Goal: Task Accomplishment & Management: Manage account settings

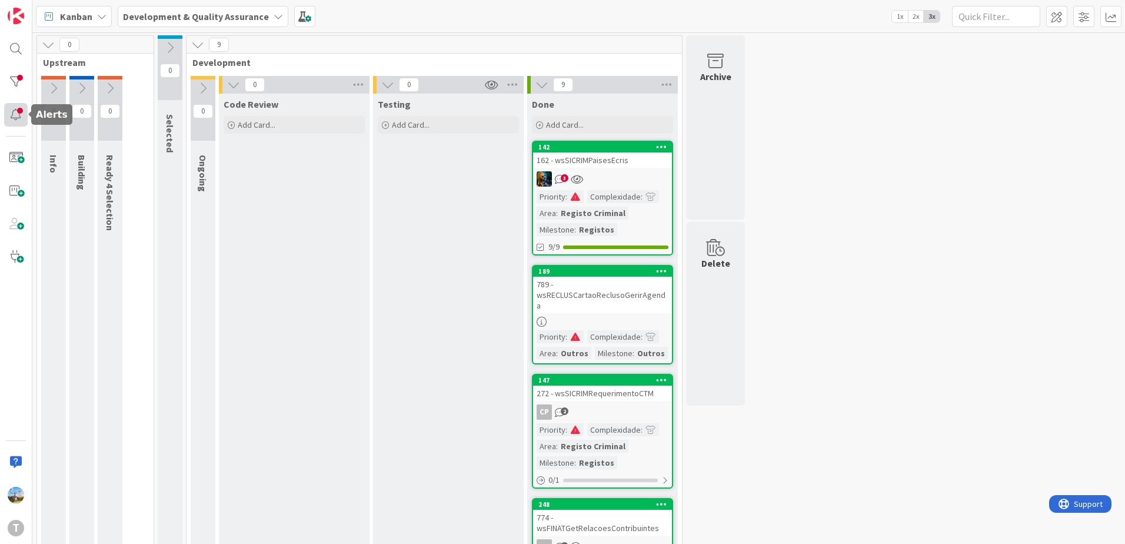
click at [18, 121] on div at bounding box center [16, 115] width 24 height 24
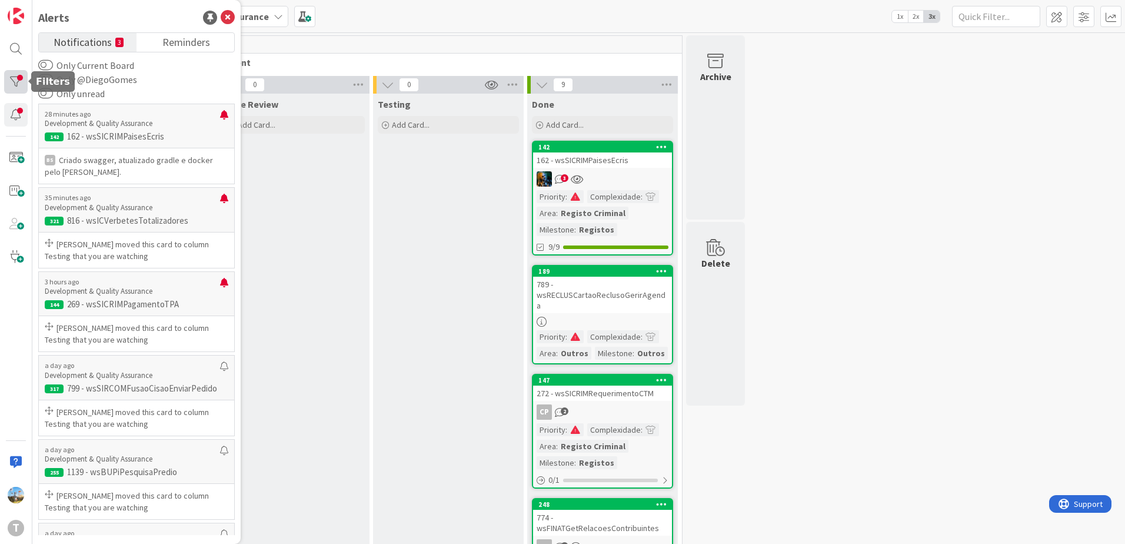
click at [18, 74] on div at bounding box center [16, 82] width 24 height 24
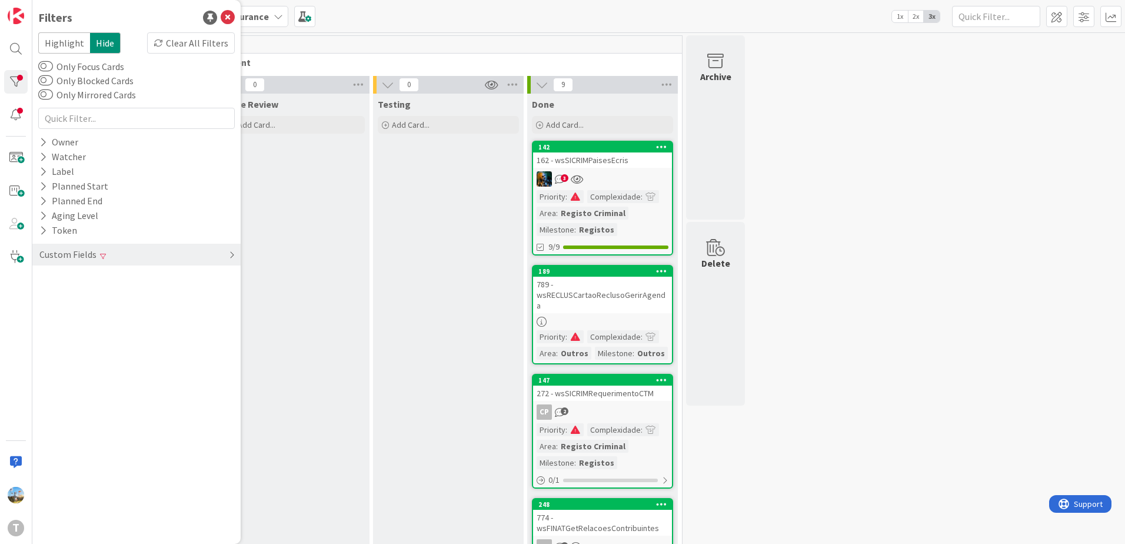
click at [191, 248] on div "Custom Fields" at bounding box center [136, 255] width 208 height 22
click at [230, 286] on div "Complexidade" at bounding box center [136, 293] width 208 height 15
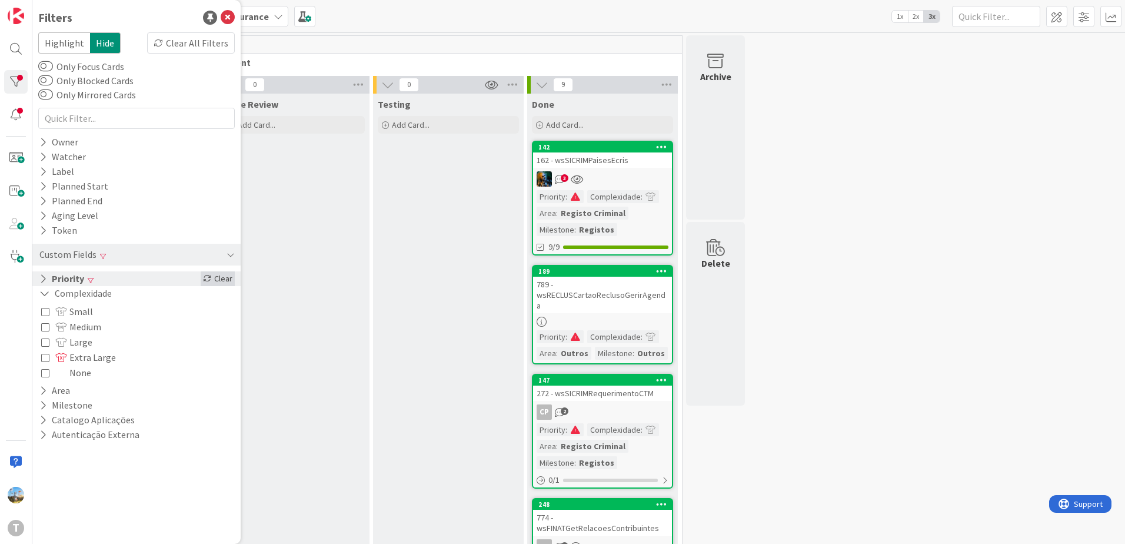
click at [227, 280] on div "Clear" at bounding box center [218, 278] width 34 height 15
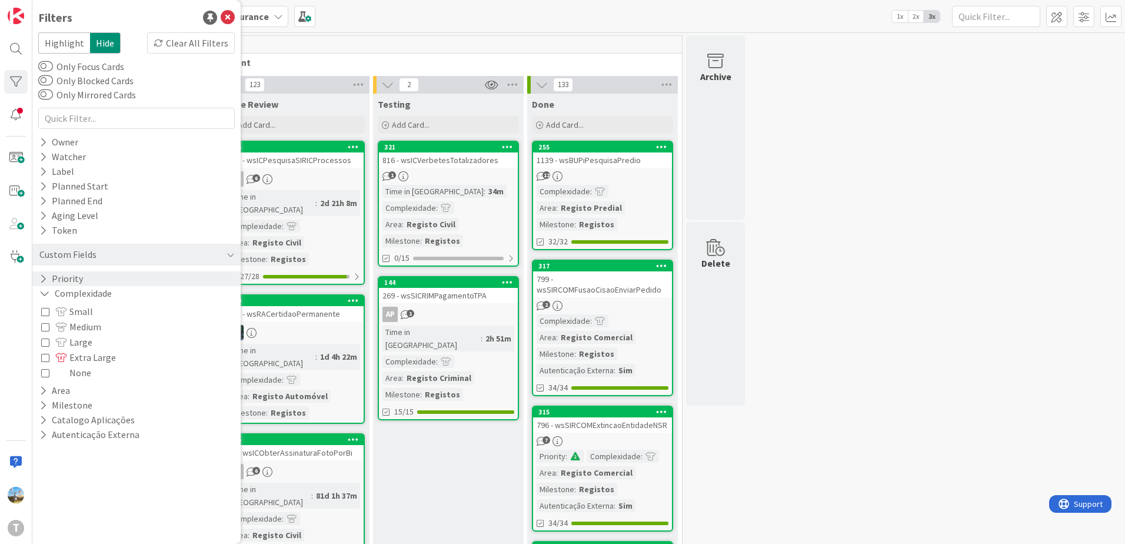
click at [122, 275] on div "Priority" at bounding box center [136, 278] width 208 height 15
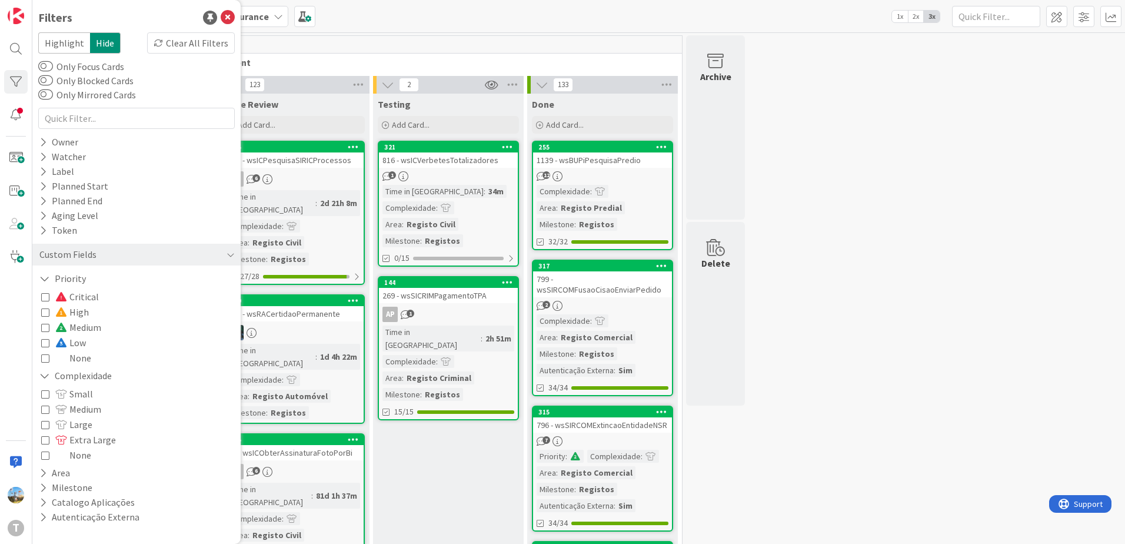
click at [118, 296] on div "Critical High Medium Low None" at bounding box center [136, 327] width 191 height 76
click at [77, 299] on span "Critical" at bounding box center [77, 296] width 44 height 15
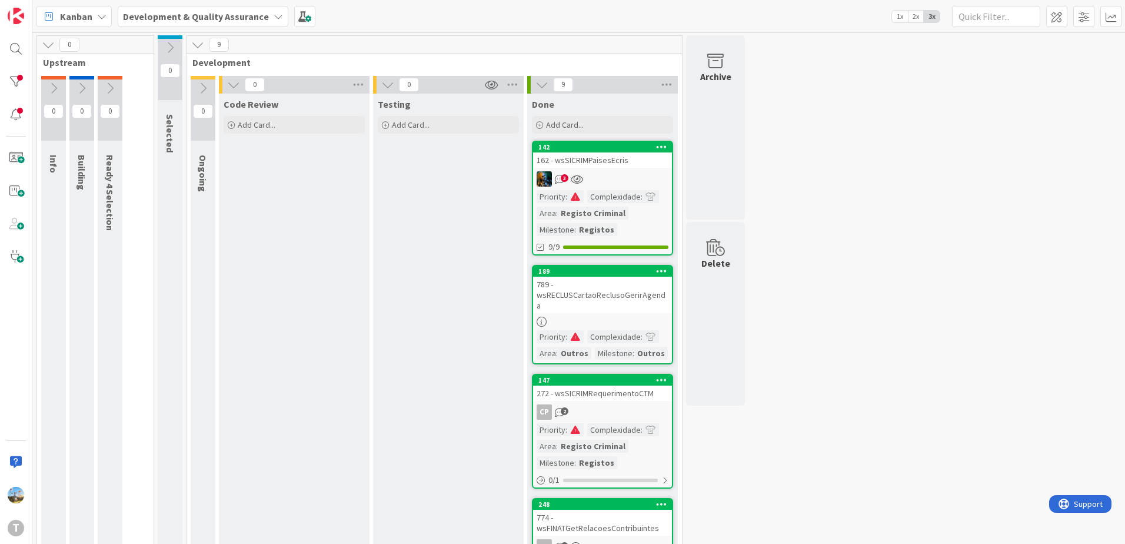
click at [643, 297] on div "789 - wsRECLUSCartaoReclusoGerirAgenda" at bounding box center [602, 295] width 139 height 36
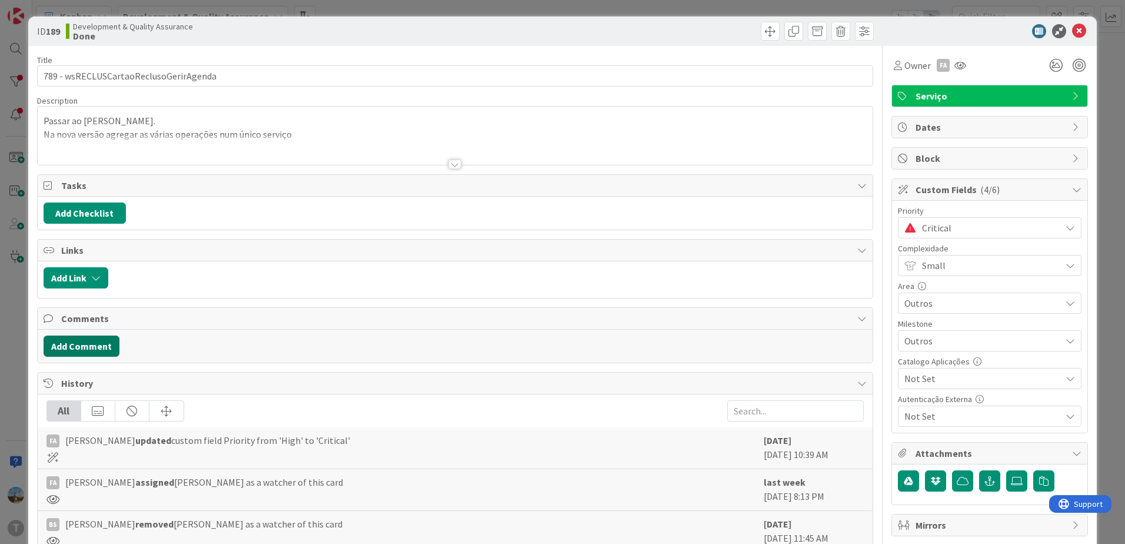
click at [95, 343] on button "Add Comment" at bounding box center [82, 345] width 76 height 21
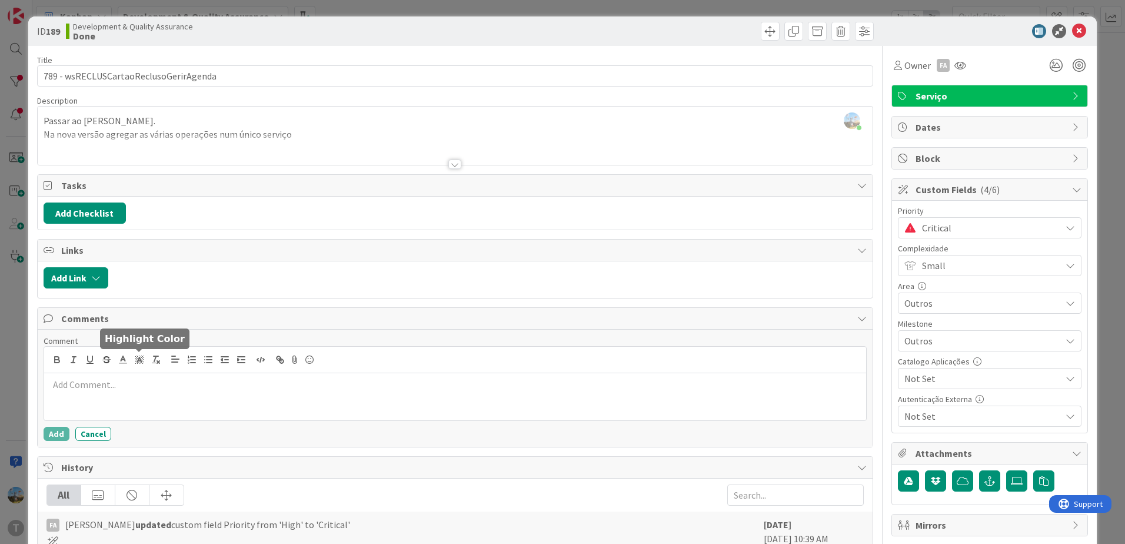
click at [149, 386] on p at bounding box center [455, 385] width 813 height 14
click at [58, 432] on button "Add" at bounding box center [57, 434] width 26 height 14
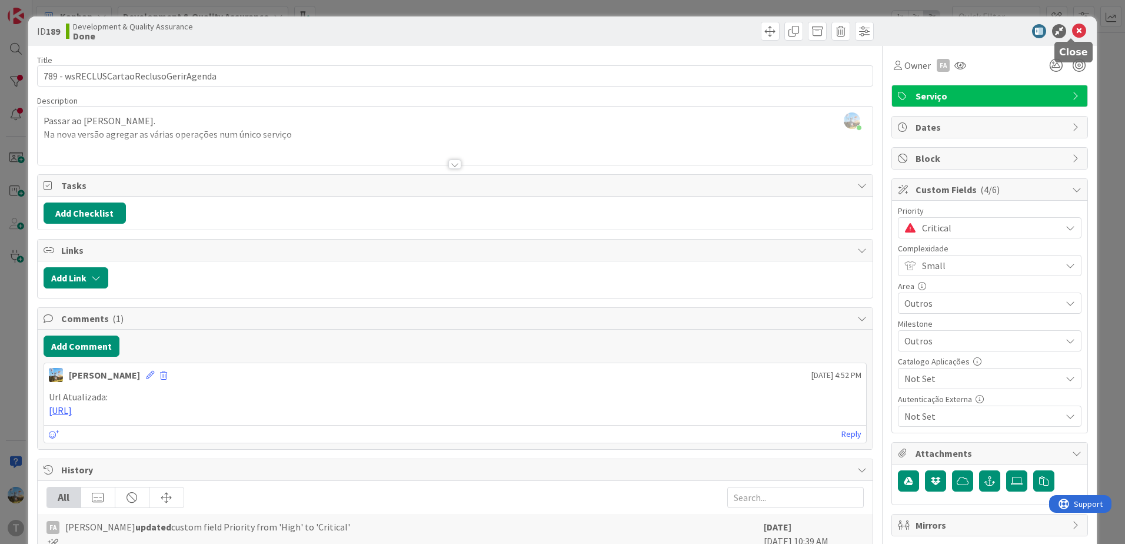
click at [1074, 35] on icon at bounding box center [1079, 31] width 14 height 14
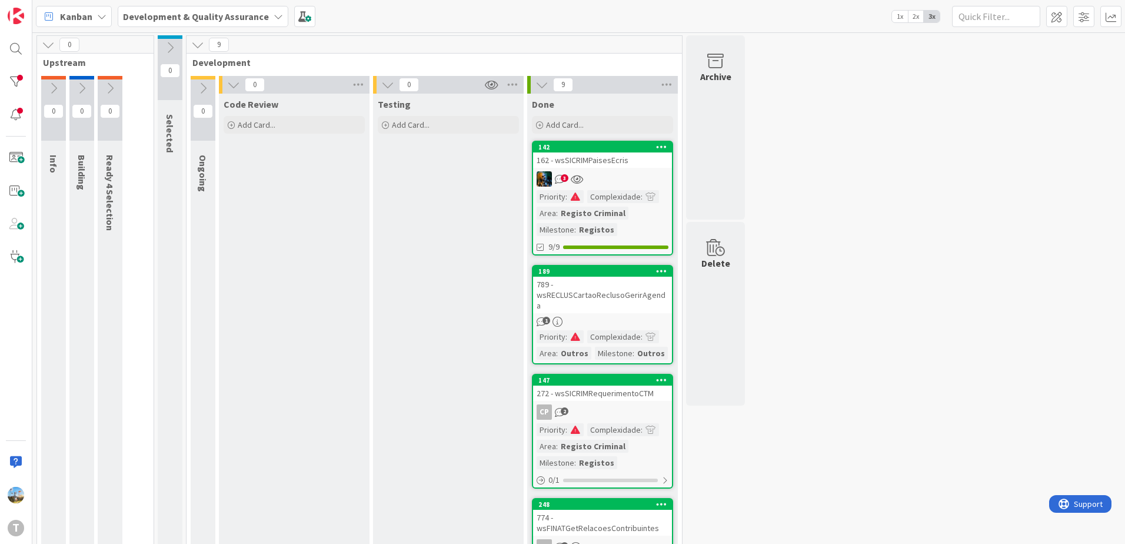
click at [636, 303] on link "189 789 - wsRECLUSCartaoReclusoGerirAgenda 1 Priority : Complexidade : Area : O…" at bounding box center [602, 314] width 141 height 99
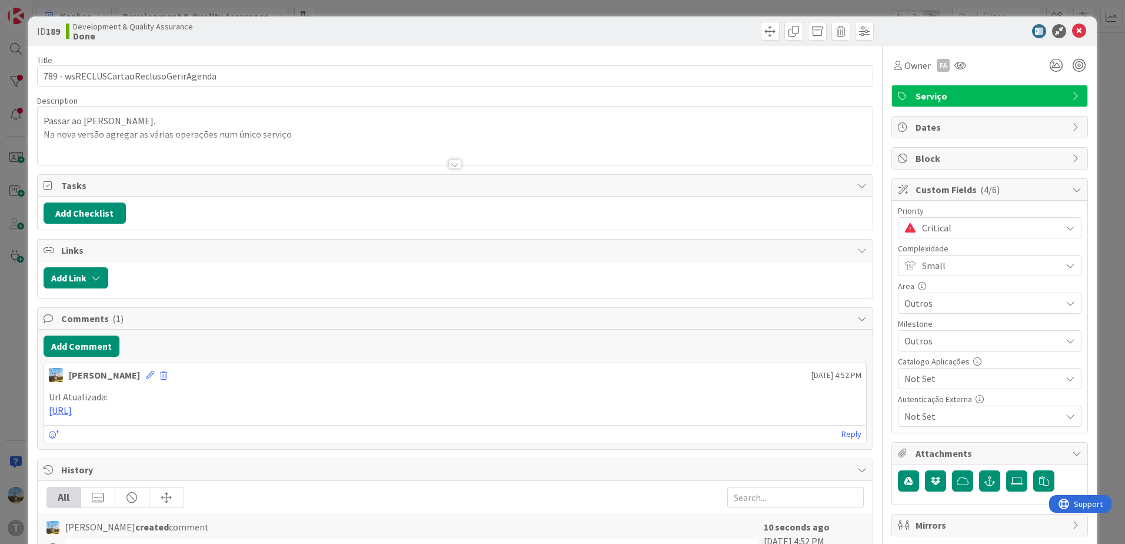
click at [1000, 229] on span "Critical" at bounding box center [988, 227] width 133 height 16
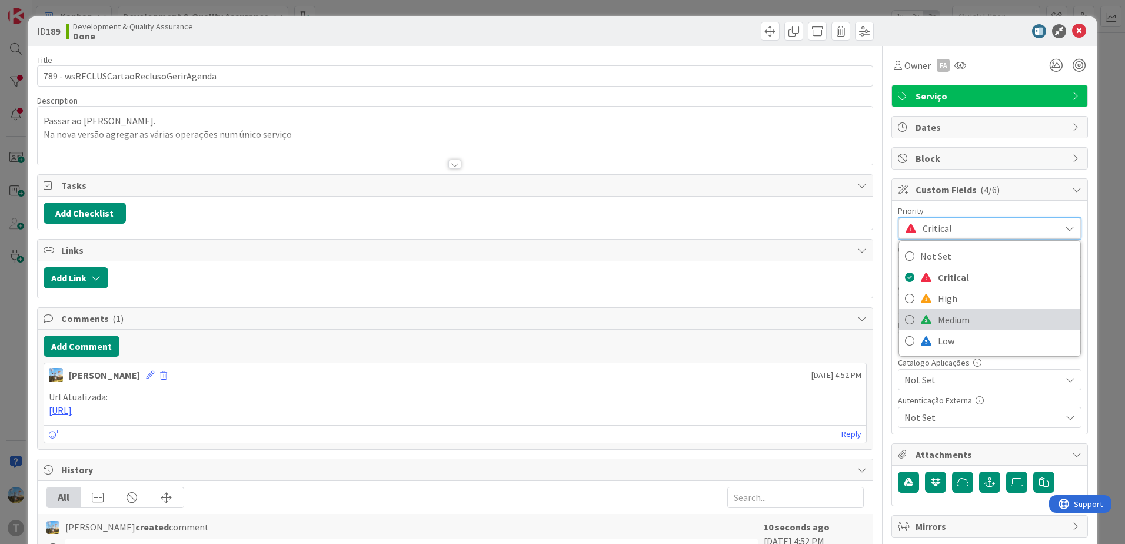
click at [991, 323] on span "Medium" at bounding box center [1006, 320] width 137 height 18
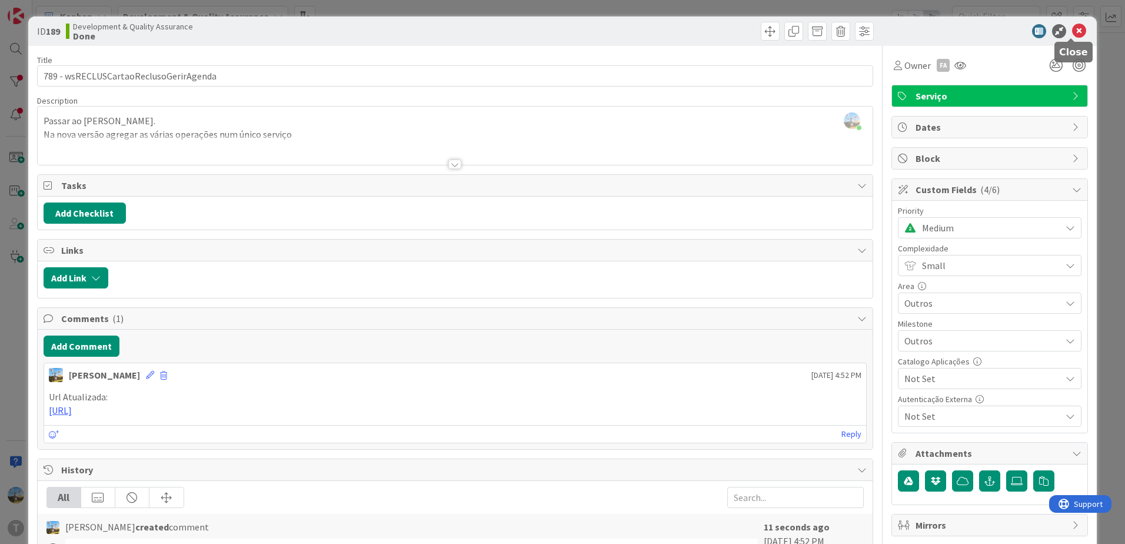
click at [1074, 34] on icon at bounding box center [1079, 31] width 14 height 14
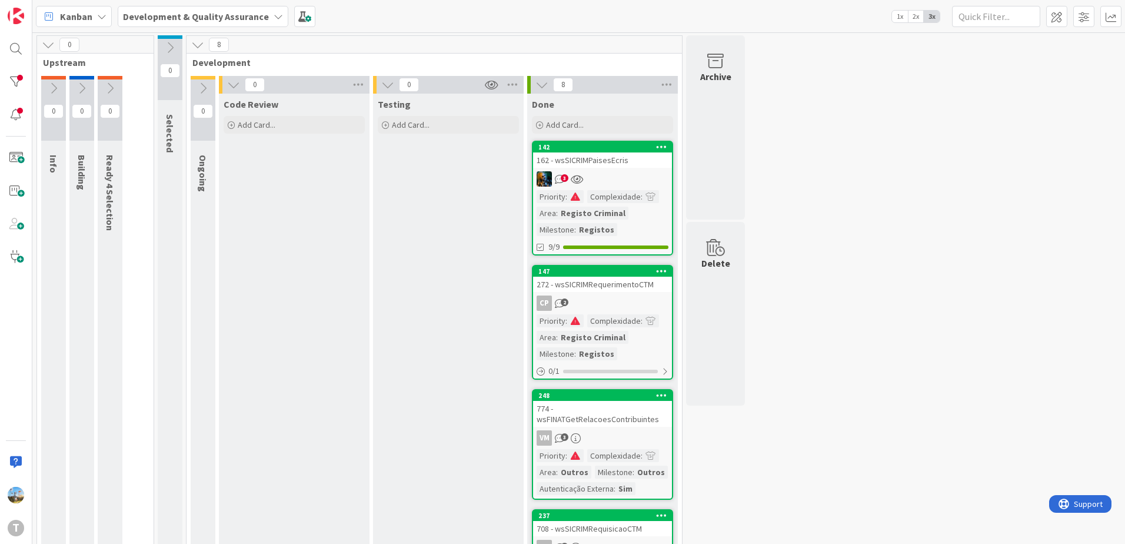
click at [610, 180] on div "3" at bounding box center [602, 178] width 139 height 15
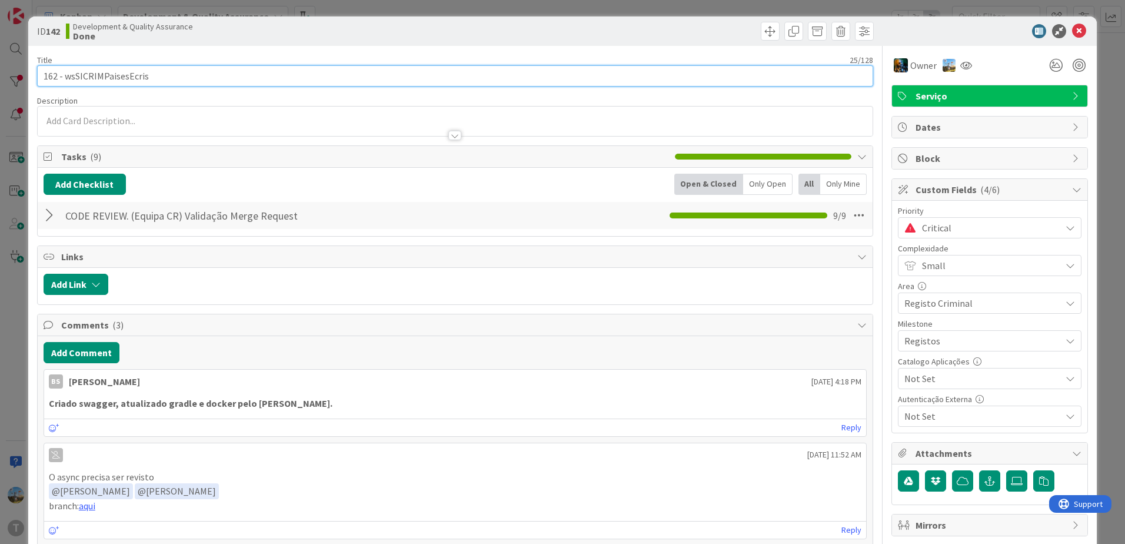
drag, startPoint x: 208, startPoint y: 65, endPoint x: 189, endPoint y: 72, distance: 19.4
click at [204, 67] on input "162 - wsSICRIMPaisesEcris" at bounding box center [455, 75] width 836 height 21
drag, startPoint x: 189, startPoint y: 72, endPoint x: 66, endPoint y: 79, distance: 123.8
click at [66, 79] on input "162 - wsSICRIMPaisesEcris" at bounding box center [455, 75] width 836 height 21
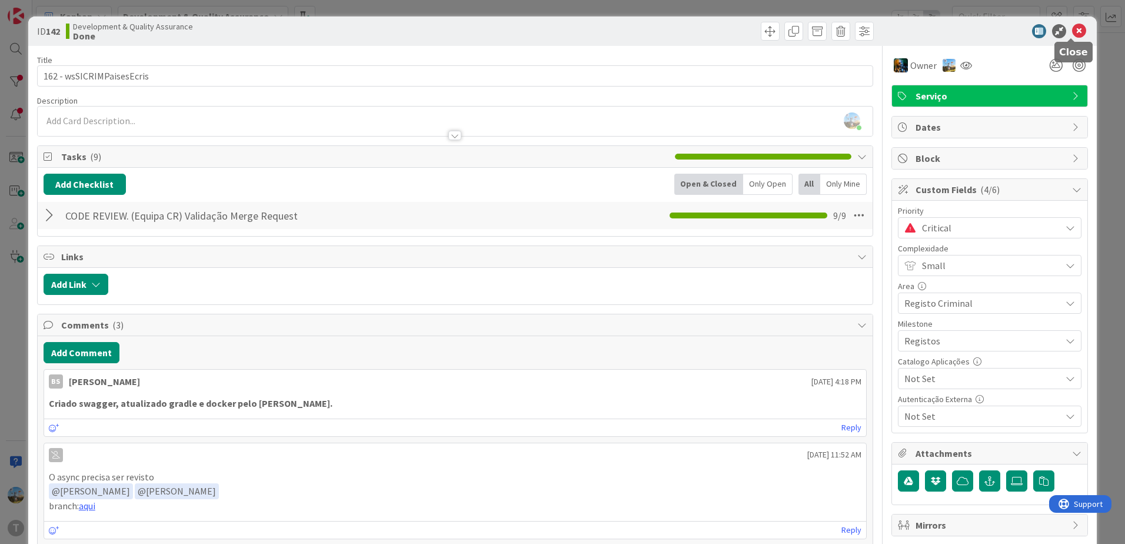
click at [1075, 26] on icon at bounding box center [1079, 31] width 14 height 14
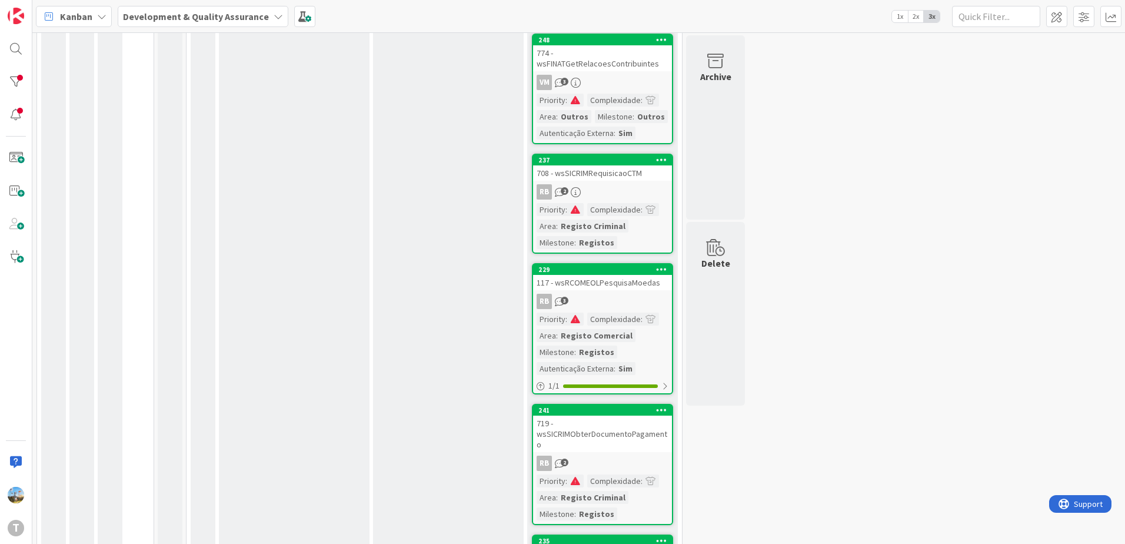
scroll to position [353, 0]
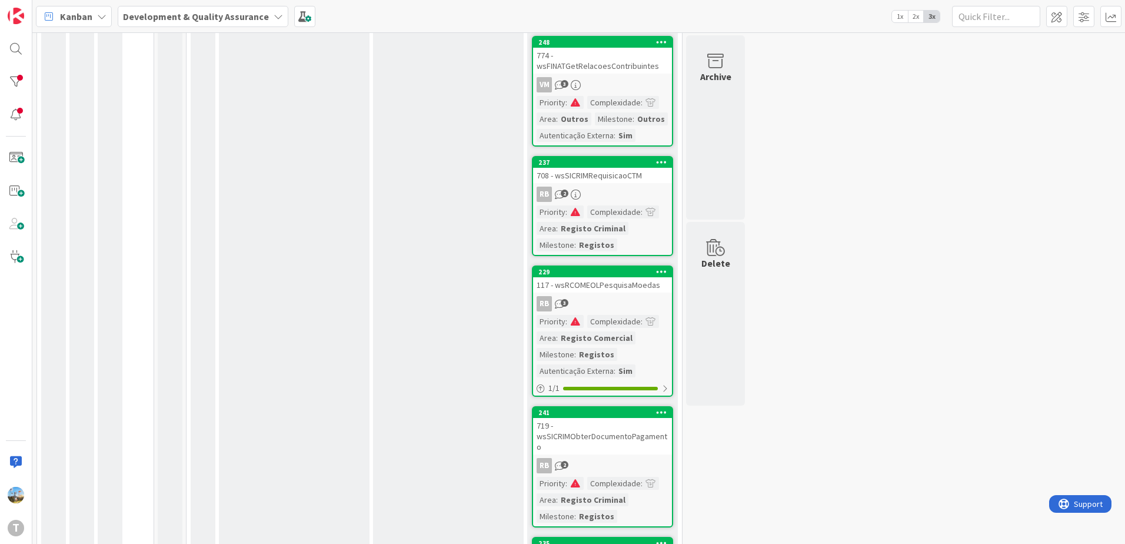
click at [629, 316] on div "Complexidade" at bounding box center [614, 321] width 54 height 13
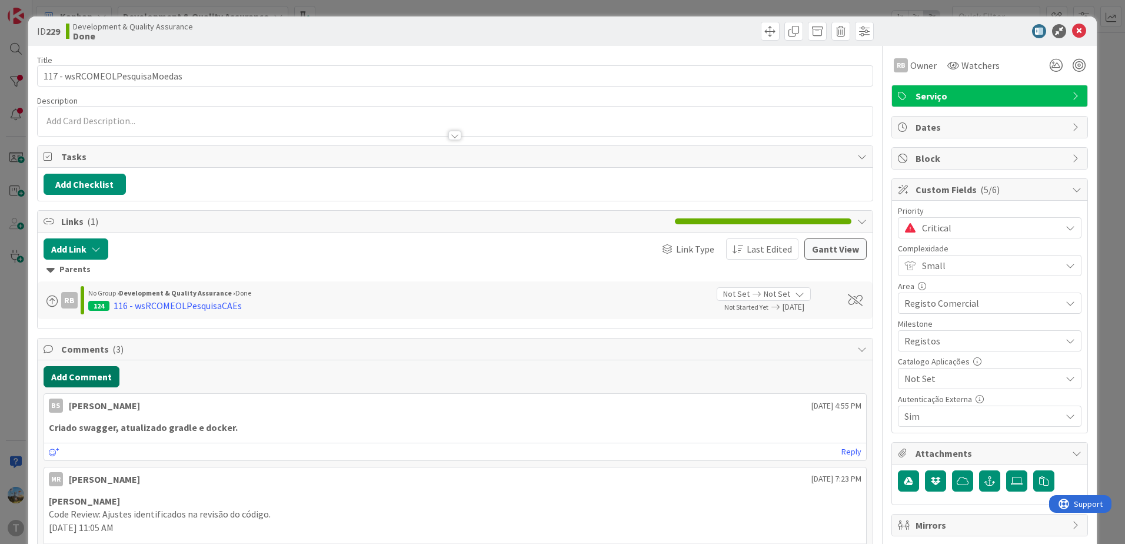
click at [82, 375] on button "Add Comment" at bounding box center [82, 376] width 76 height 21
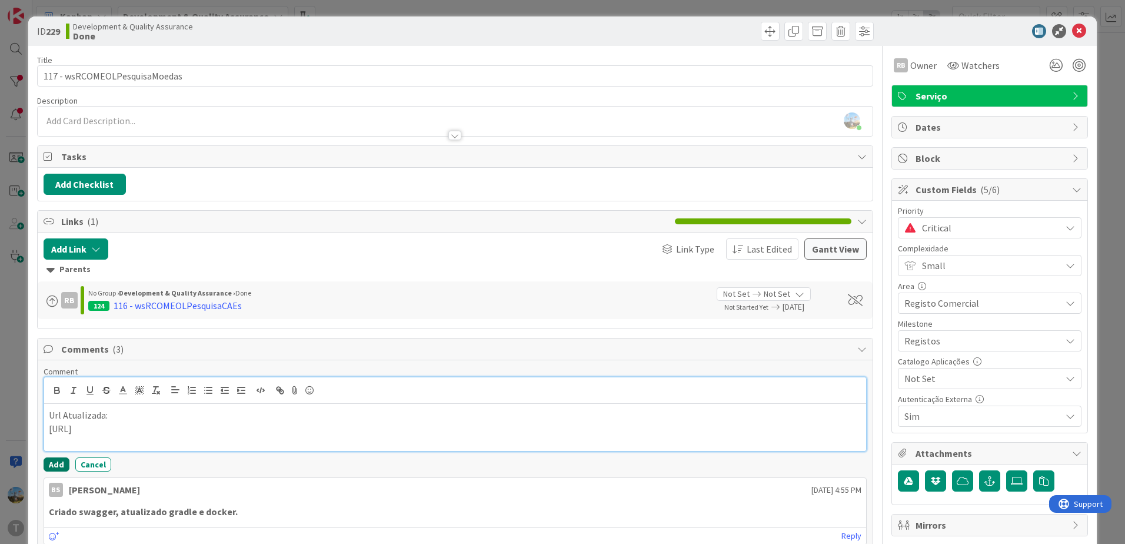
click at [60, 463] on button "Add" at bounding box center [57, 464] width 26 height 14
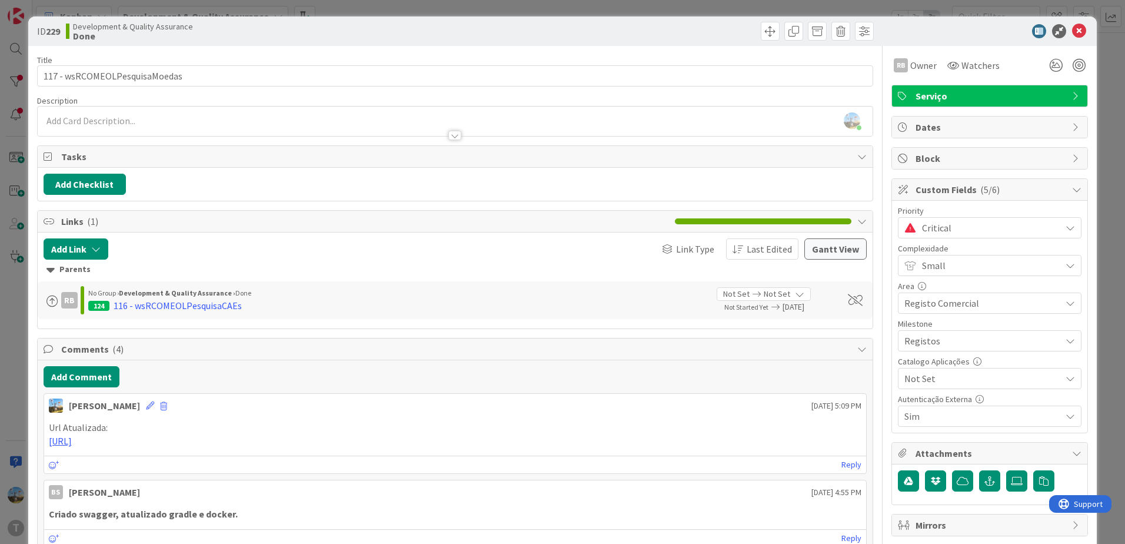
click at [922, 235] on span "Critical" at bounding box center [988, 227] width 133 height 16
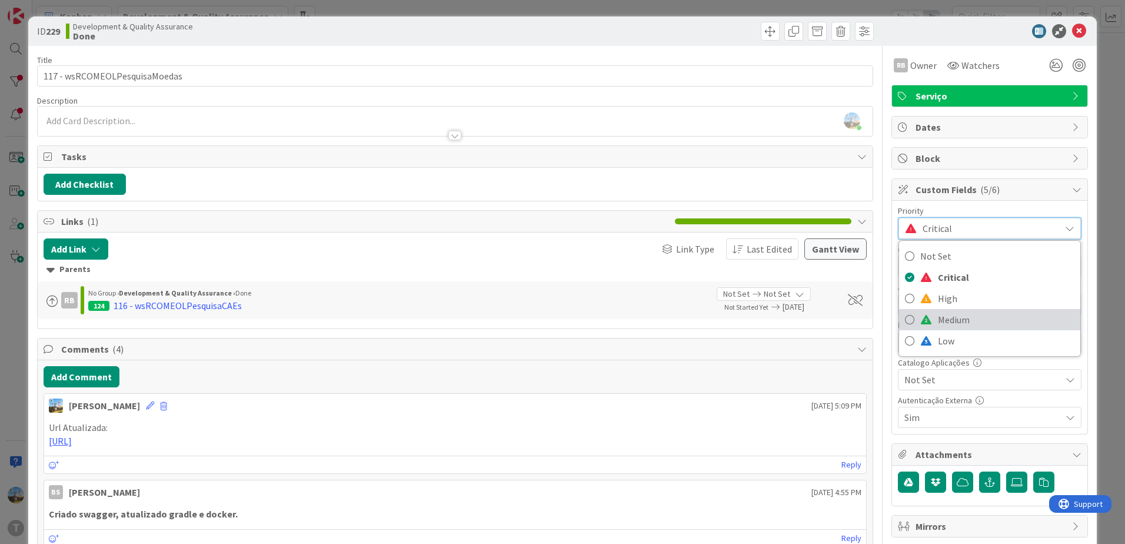
click at [956, 321] on span "Medium" at bounding box center [1006, 320] width 137 height 18
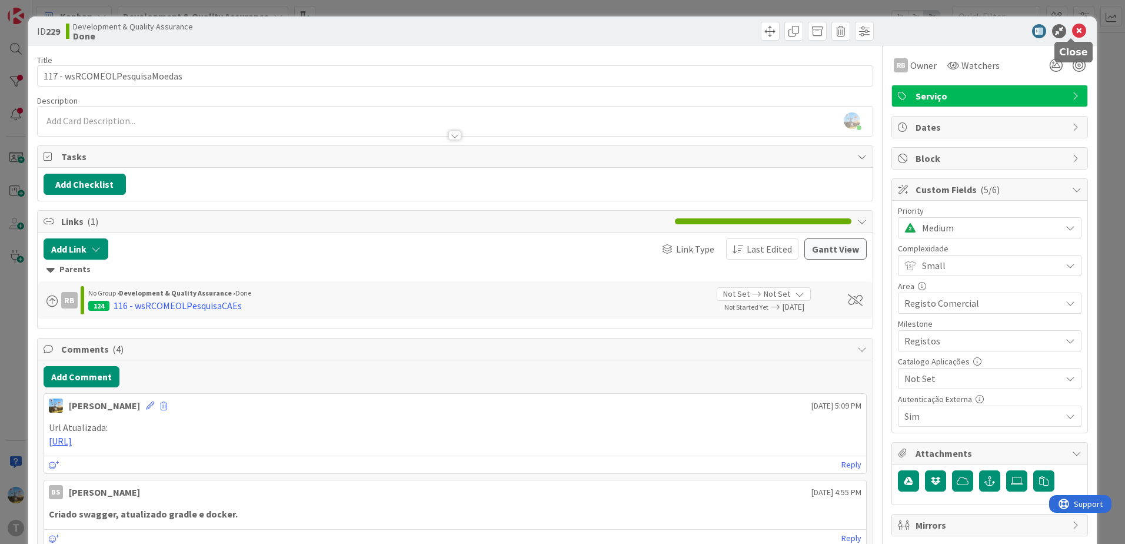
click at [1072, 31] on icon at bounding box center [1079, 31] width 14 height 14
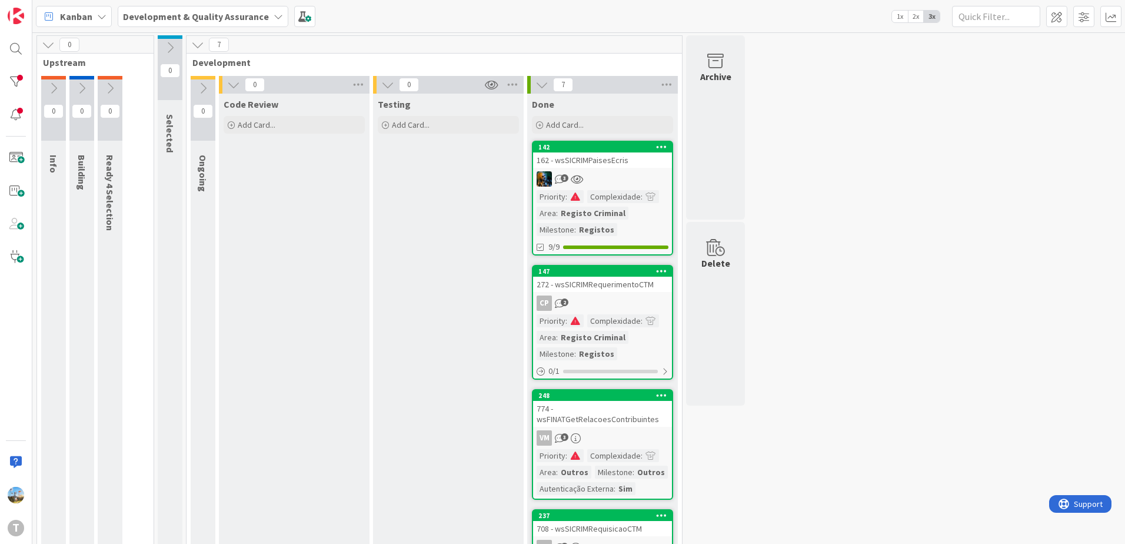
click at [619, 418] on div "774 - wsFINATGetRelacoesContribuintes" at bounding box center [602, 414] width 139 height 26
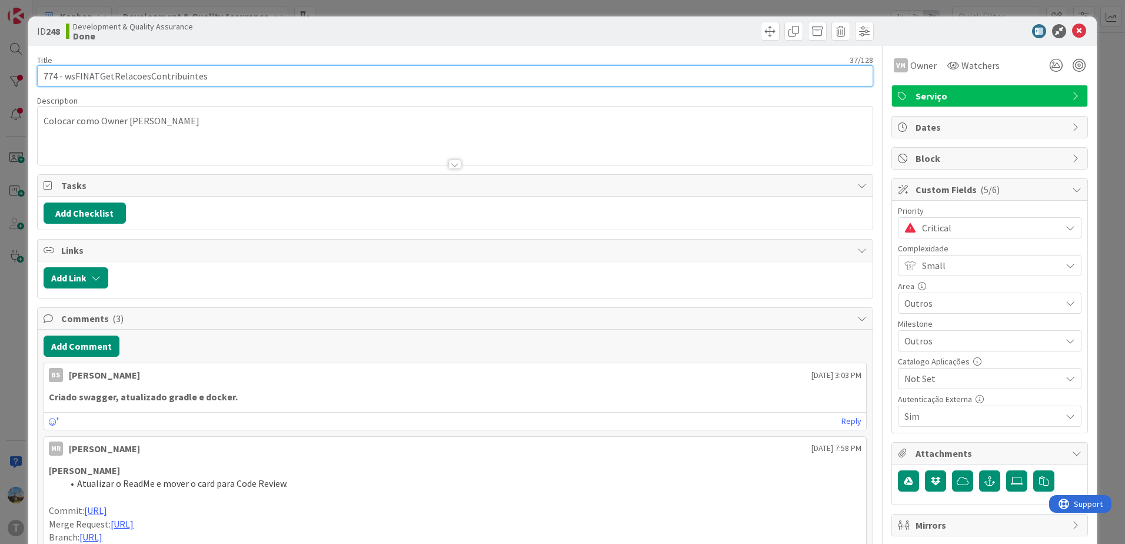
drag, startPoint x: 238, startPoint y: 80, endPoint x: 64, endPoint y: 87, distance: 173.7
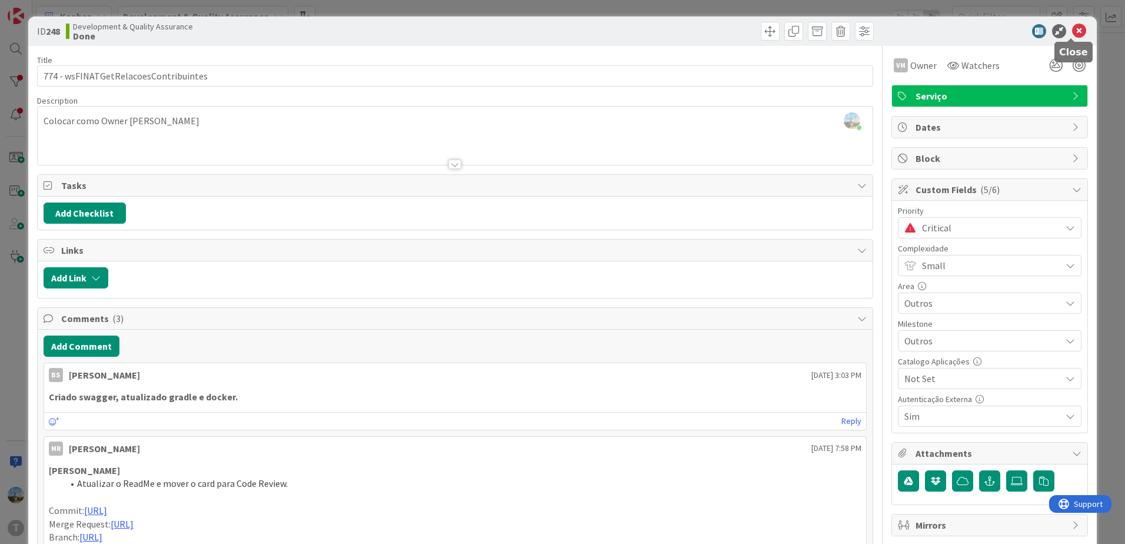
click at [1077, 35] on icon at bounding box center [1079, 31] width 14 height 14
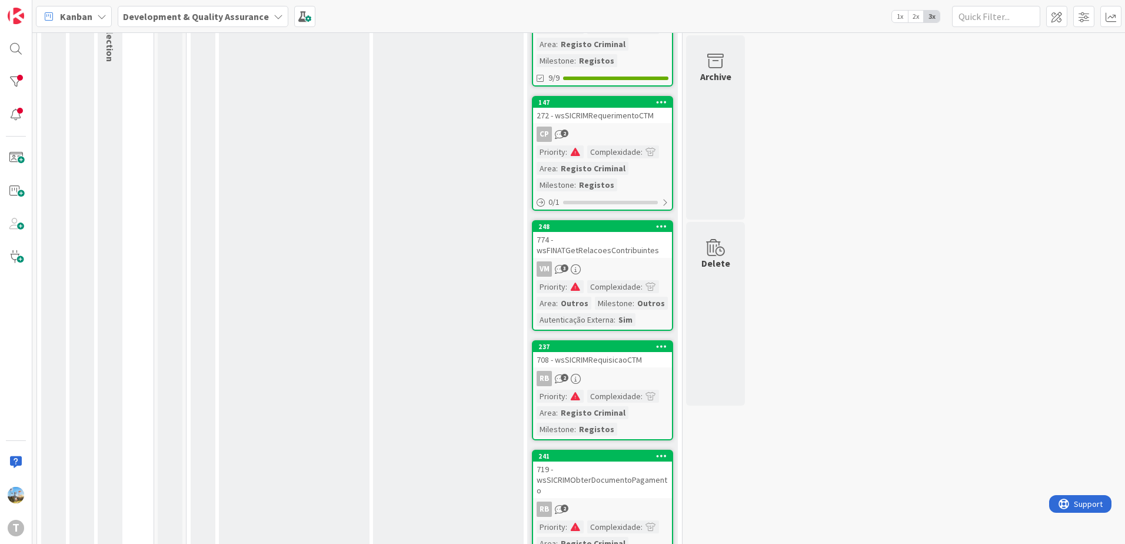
scroll to position [177, 0]
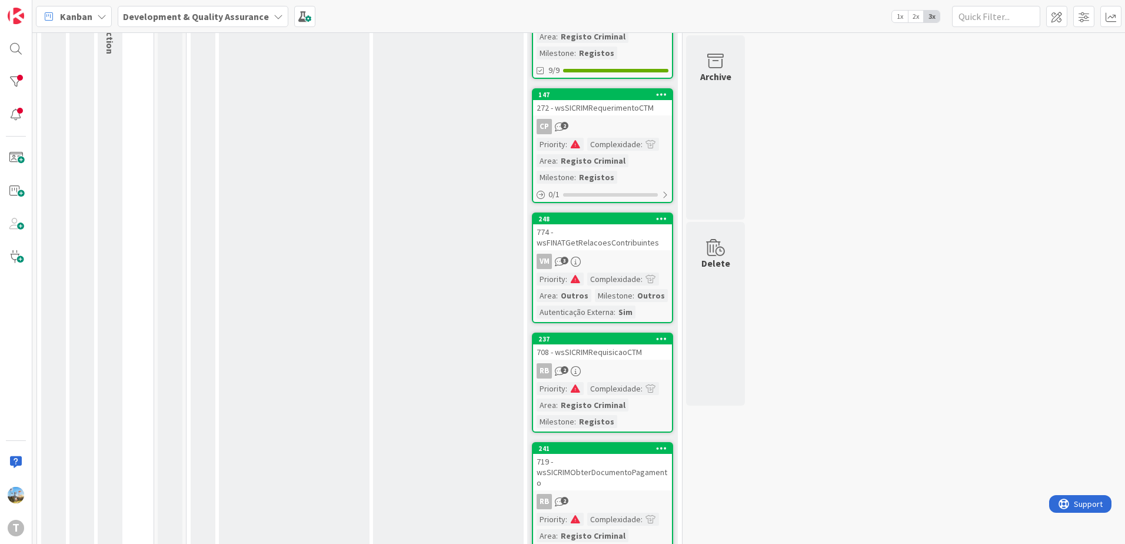
click at [606, 354] on div "708 - wsSICRIMRequisicaoCTM" at bounding box center [602, 351] width 139 height 15
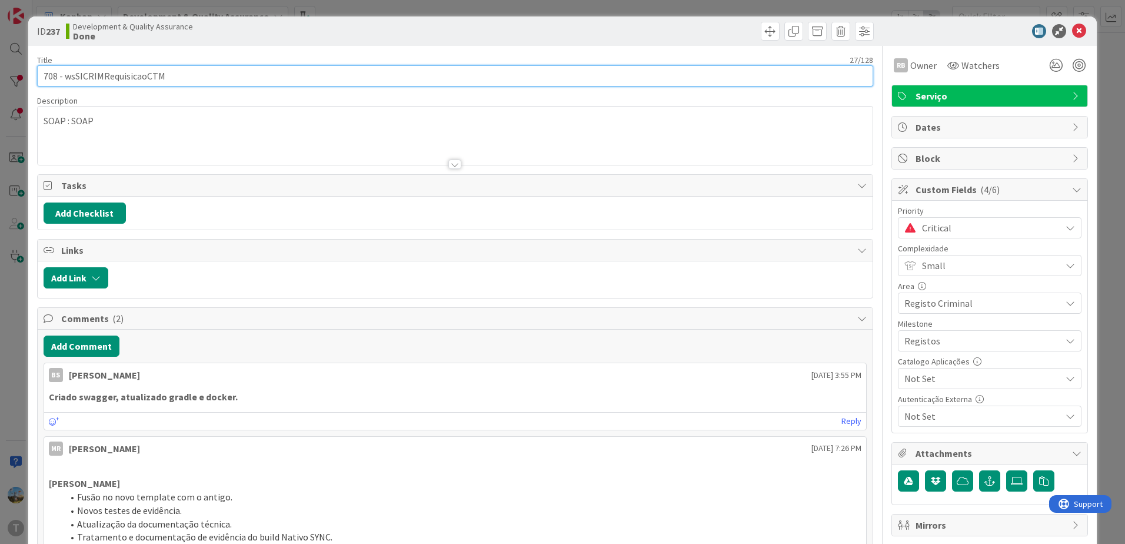
drag, startPoint x: 207, startPoint y: 75, endPoint x: 65, endPoint y: 74, distance: 141.2
click at [65, 74] on input "708 - wsSICRIMRequisicaoCTM" at bounding box center [455, 75] width 836 height 21
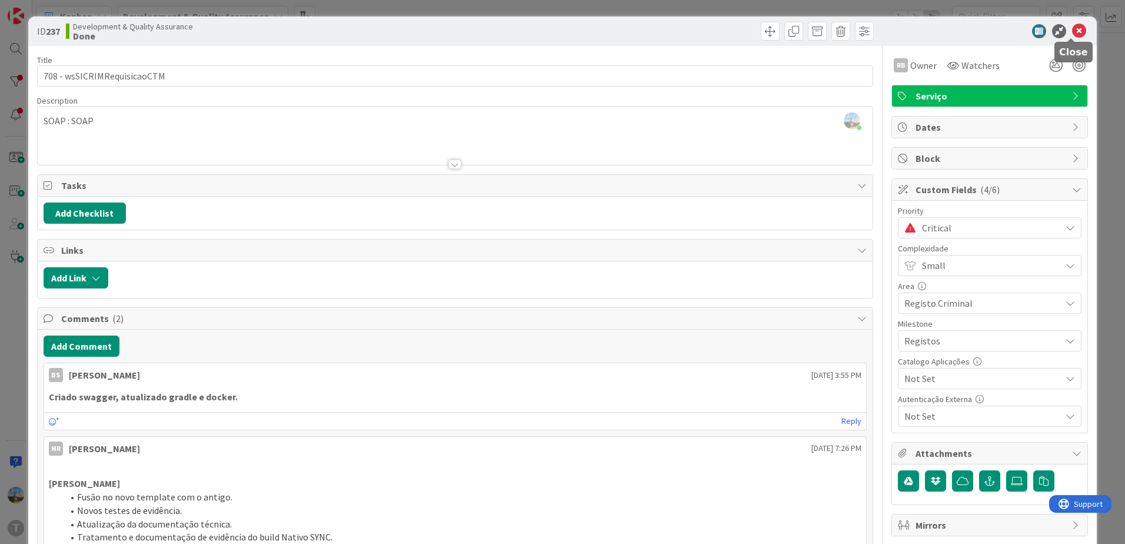
click at [1072, 29] on icon at bounding box center [1079, 31] width 14 height 14
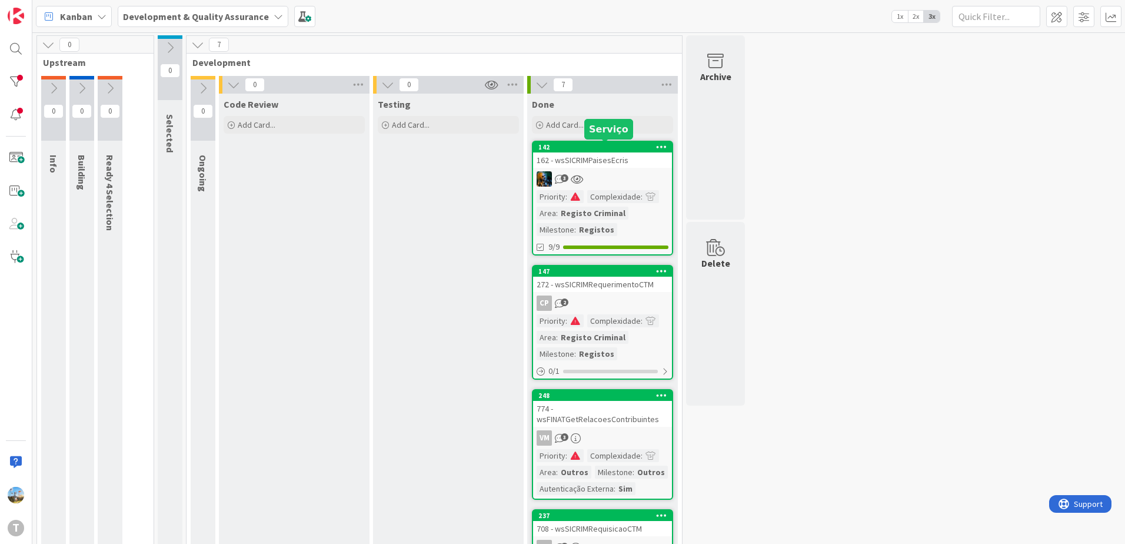
click at [617, 148] on div "142" at bounding box center [605, 147] width 134 height 8
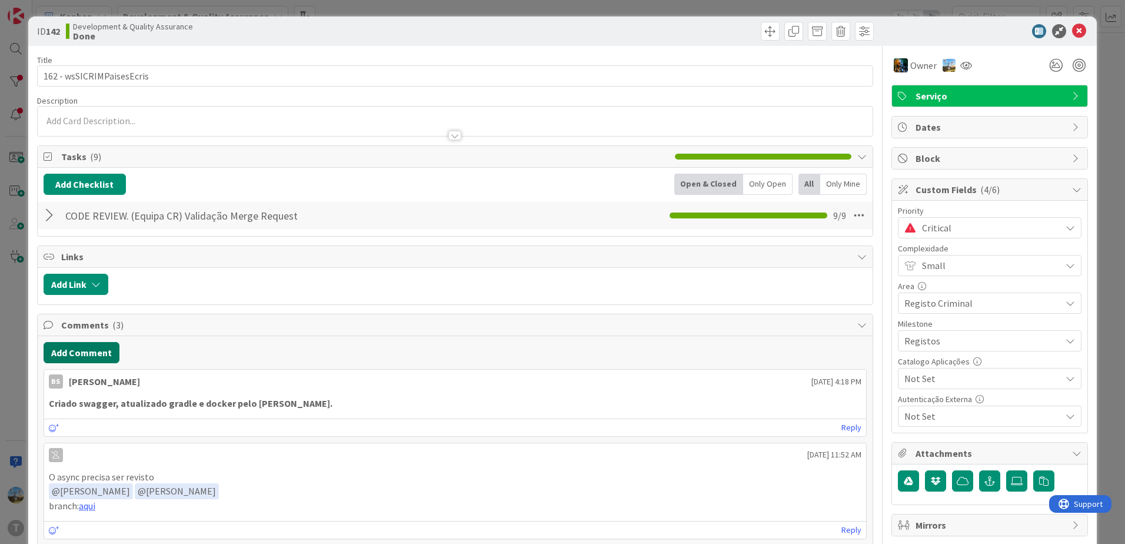
click at [95, 350] on button "Add Comment" at bounding box center [82, 352] width 76 height 21
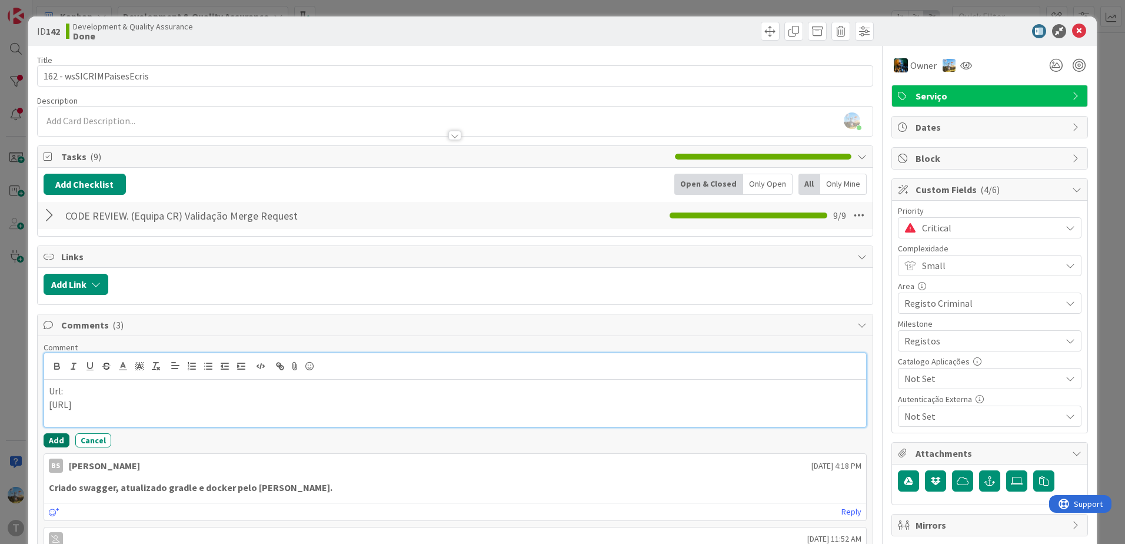
click at [53, 445] on button "Add" at bounding box center [57, 440] width 26 height 14
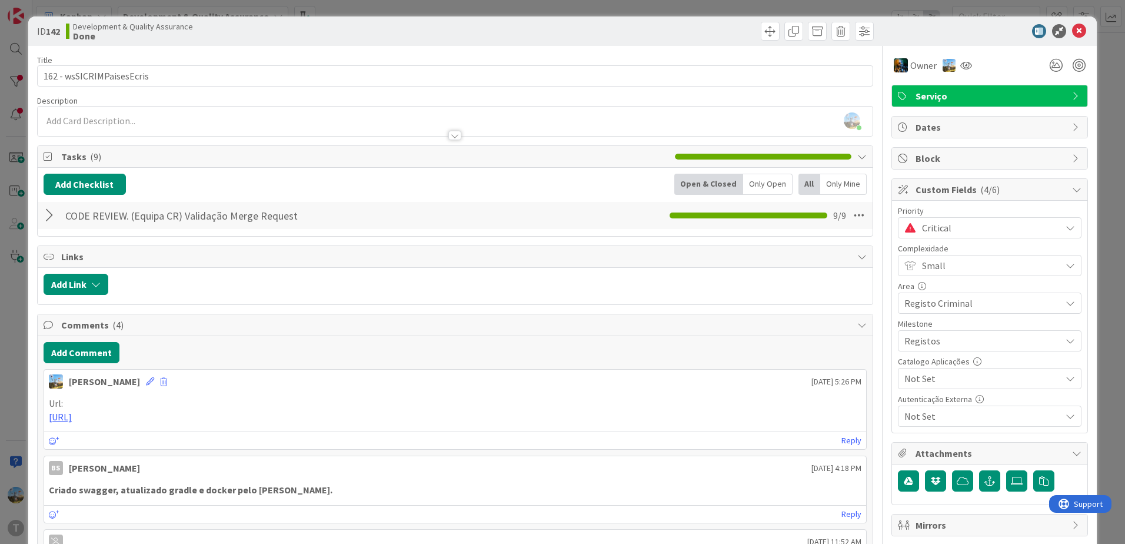
click at [971, 228] on span "Critical" at bounding box center [988, 227] width 133 height 16
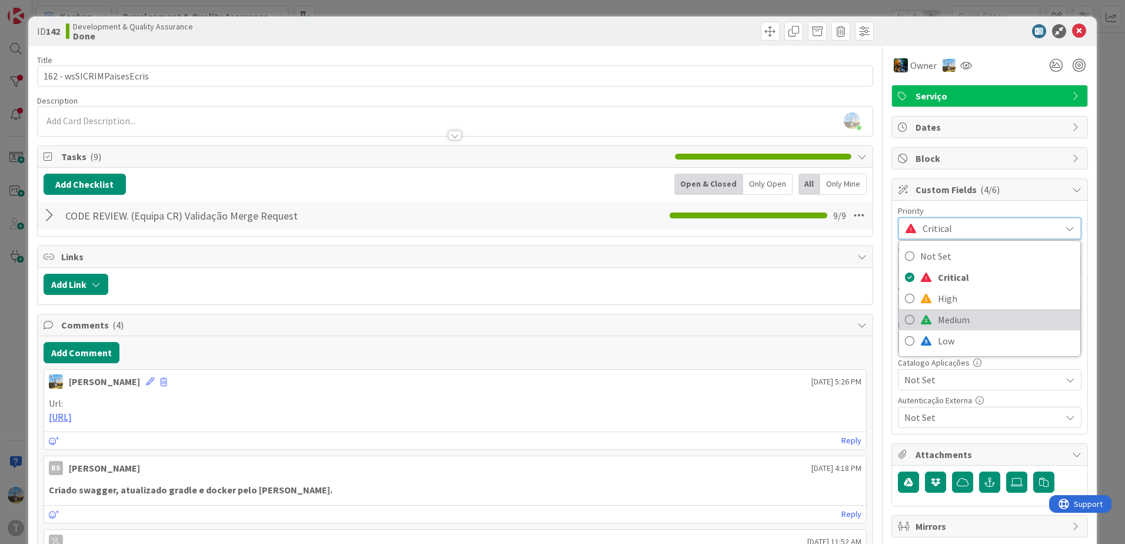
click at [958, 317] on span "Medium" at bounding box center [1006, 320] width 137 height 18
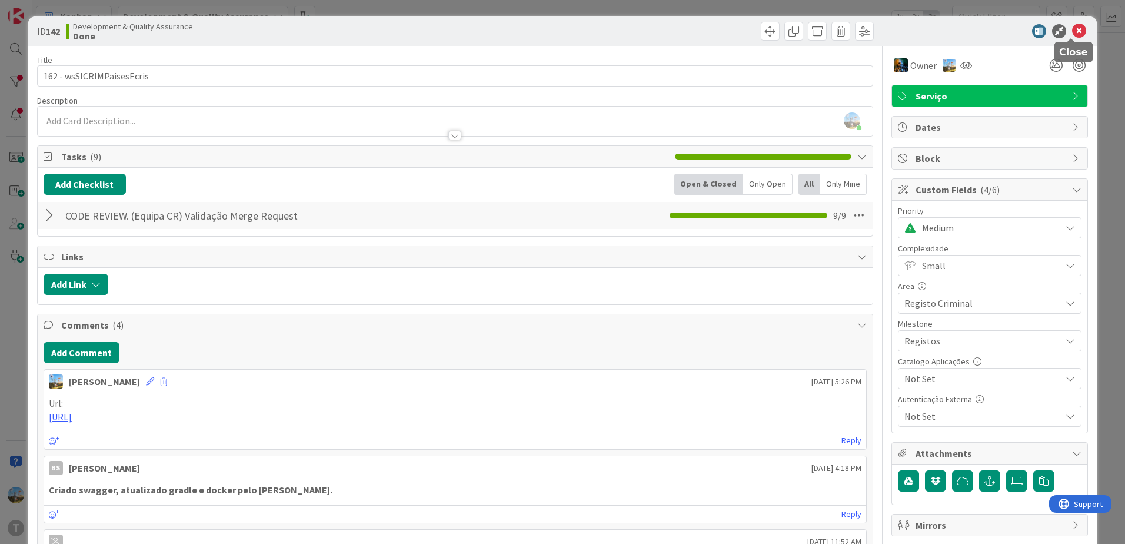
click at [1073, 29] on icon at bounding box center [1079, 31] width 14 height 14
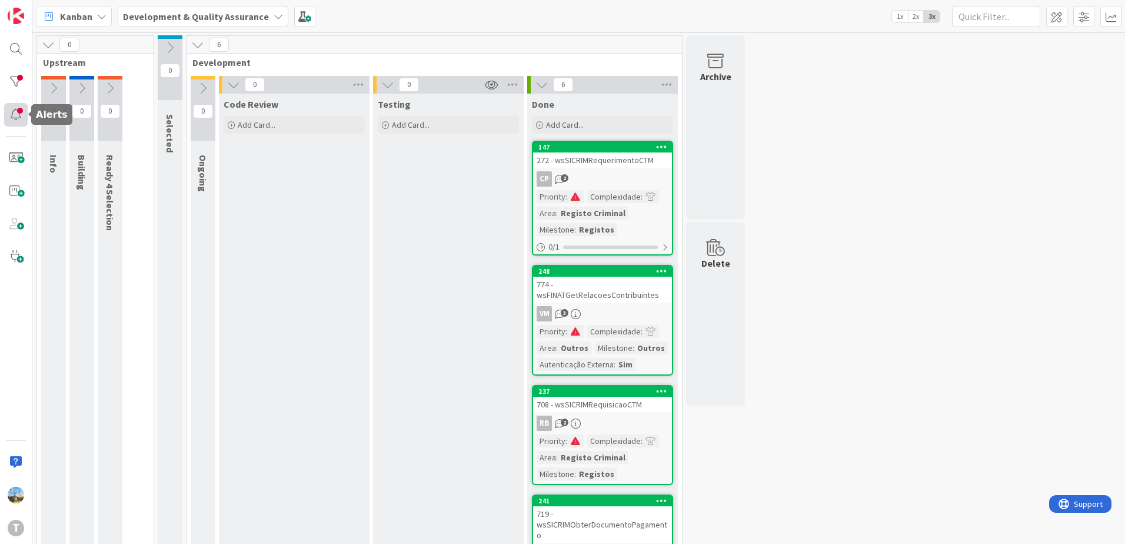
click at [22, 120] on div at bounding box center [16, 115] width 24 height 24
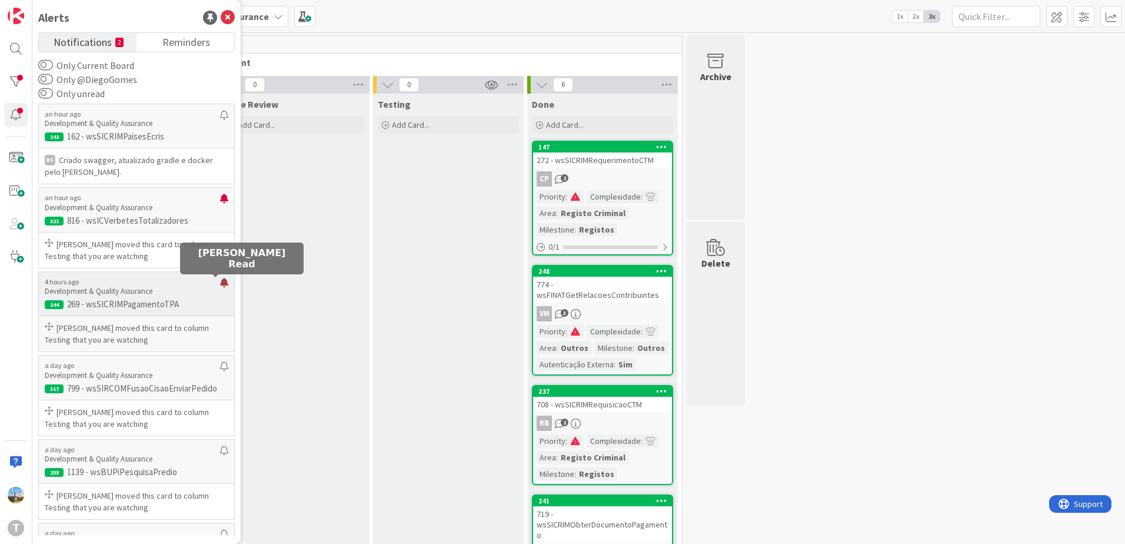
click at [220, 284] on div at bounding box center [224, 287] width 8 height 19
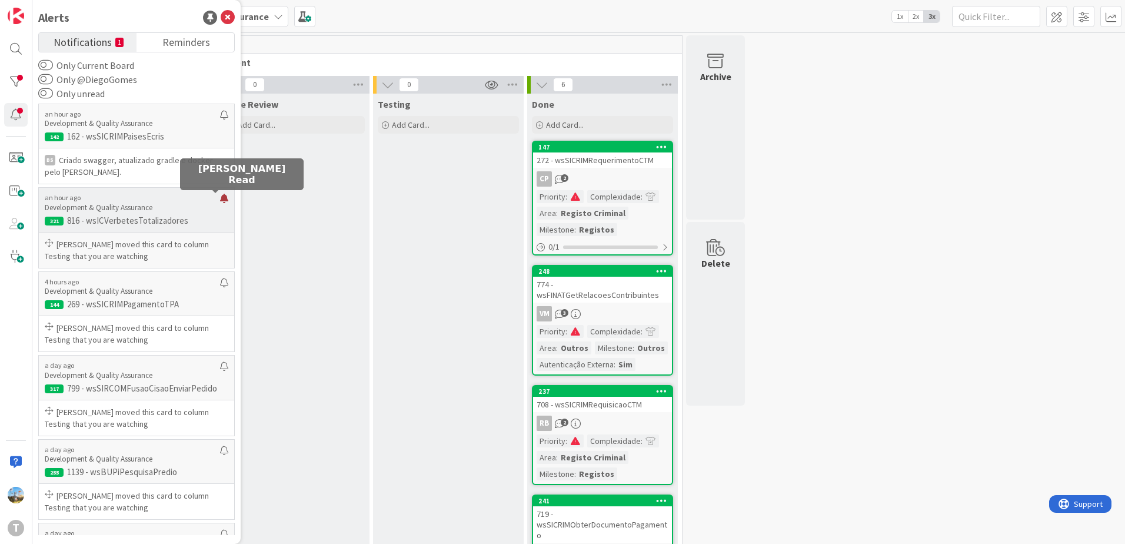
click at [220, 198] on div at bounding box center [224, 203] width 8 height 19
click at [464, 232] on div "Testing Add Card..." at bounding box center [448, 474] width 151 height 761
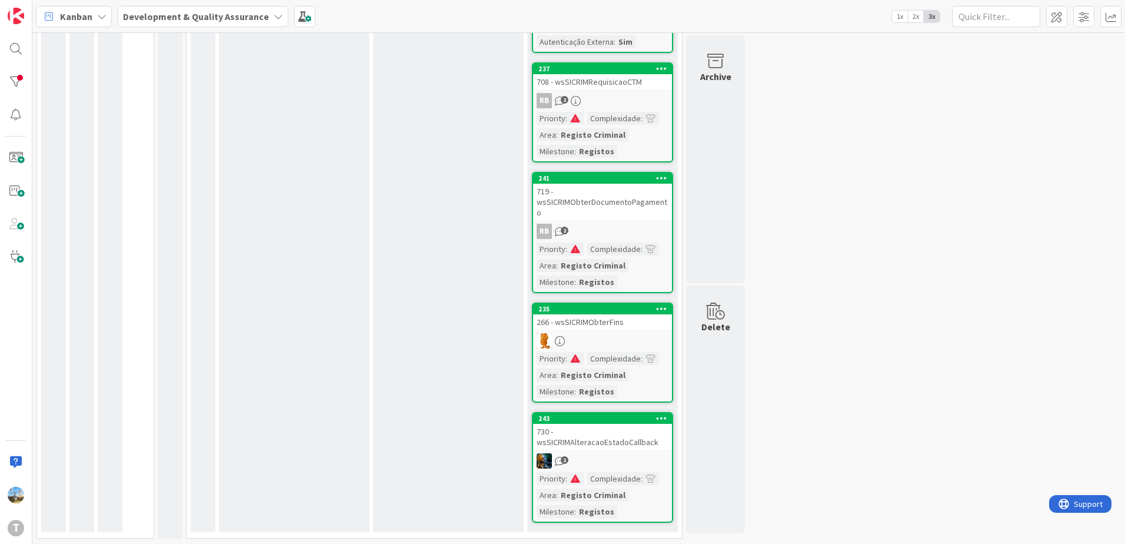
scroll to position [323, 0]
click at [597, 325] on div "266 - wsSICRIMObterFins" at bounding box center [602, 321] width 139 height 15
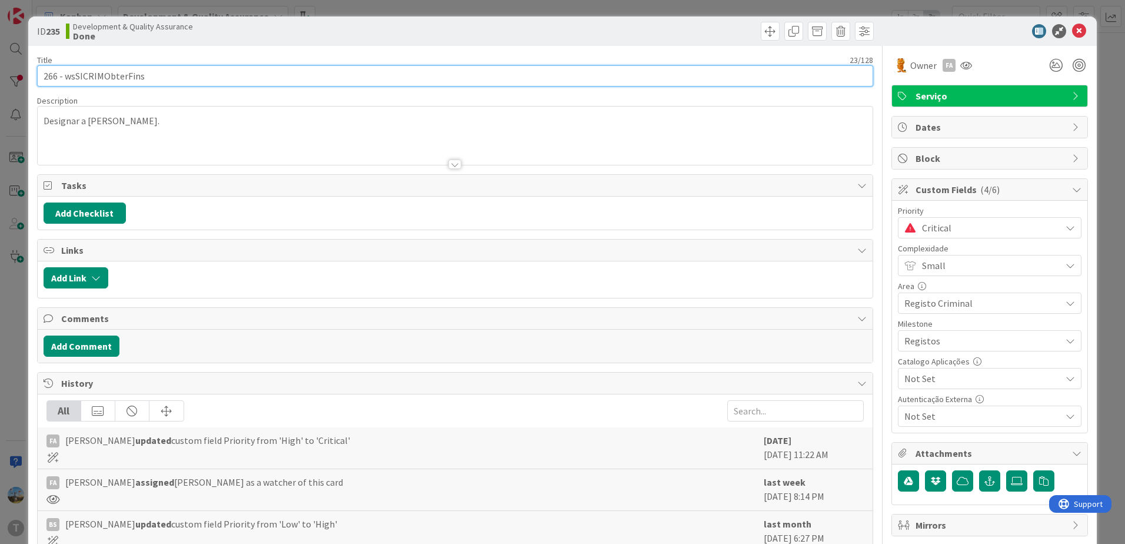
drag, startPoint x: 170, startPoint y: 71, endPoint x: 65, endPoint y: 72, distance: 104.7
click at [65, 72] on input "266 - wsSICRIMObterFins" at bounding box center [455, 75] width 836 height 21
